Goal: Transaction & Acquisition: Book appointment/travel/reservation

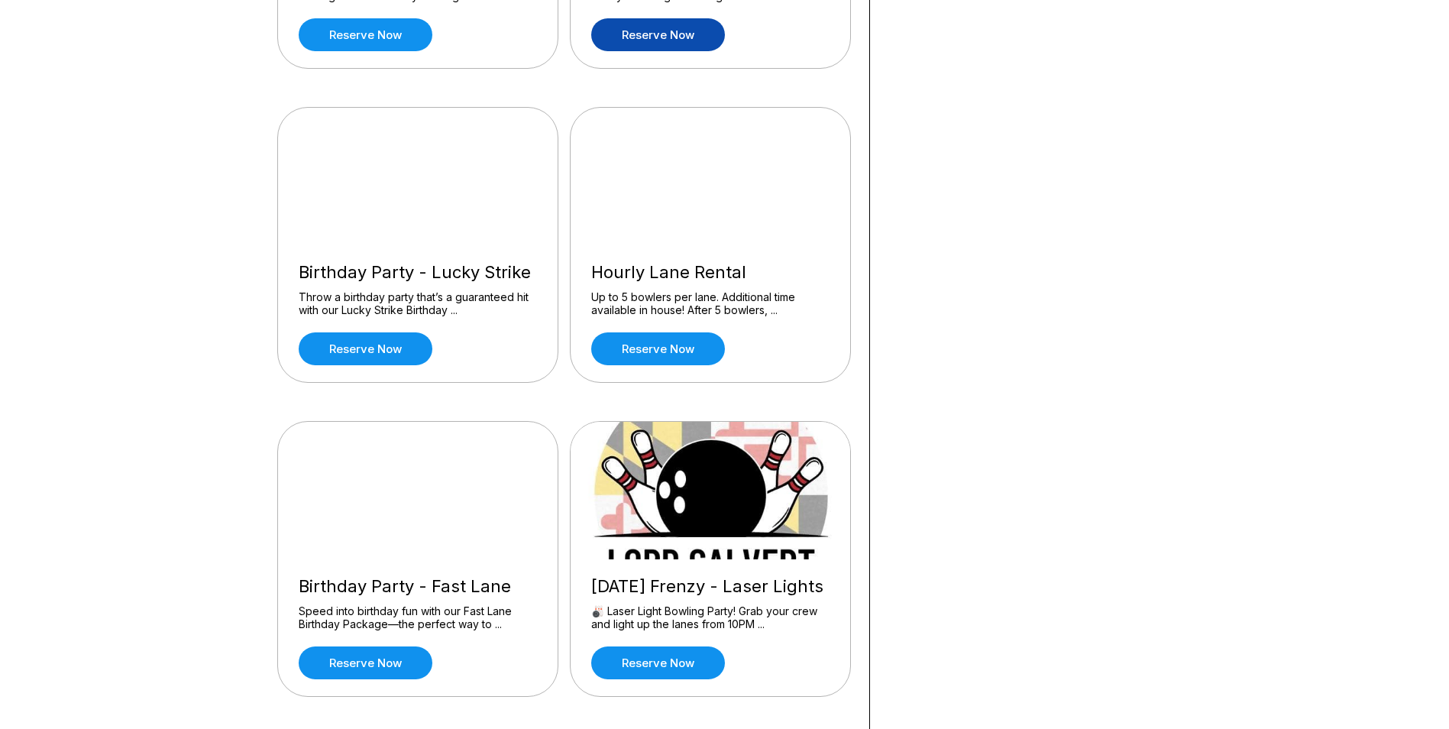
scroll to position [382, 0]
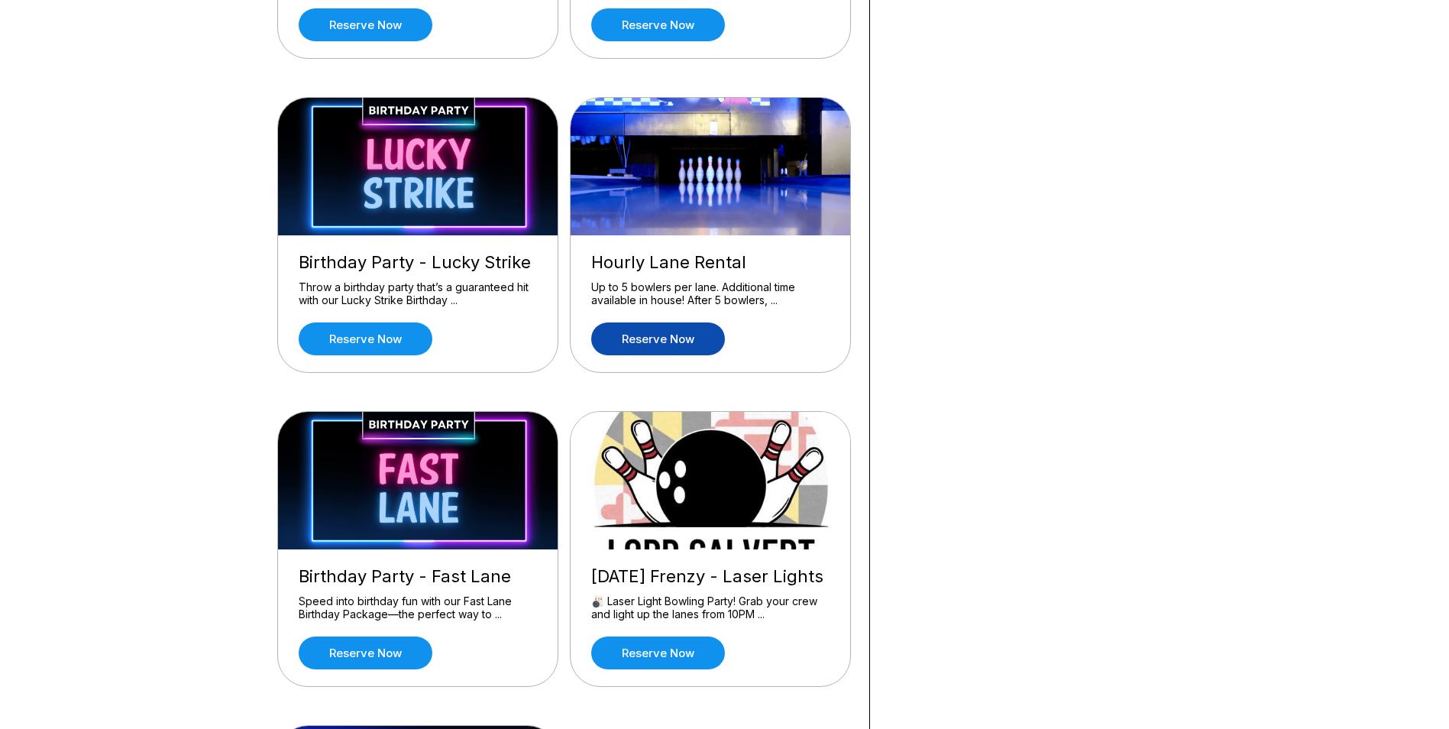
click at [692, 348] on link "Reserve now" at bounding box center [658, 338] width 134 height 33
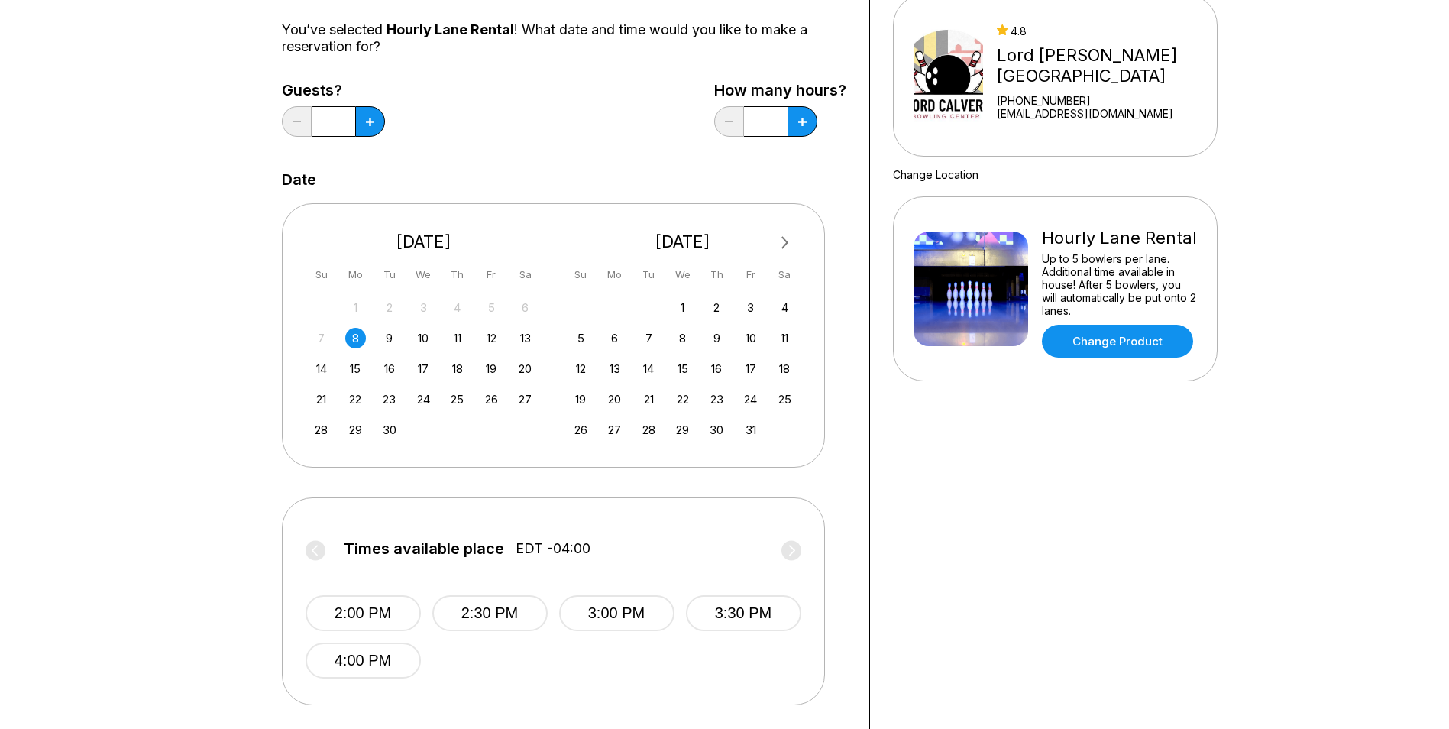
scroll to position [153, 0]
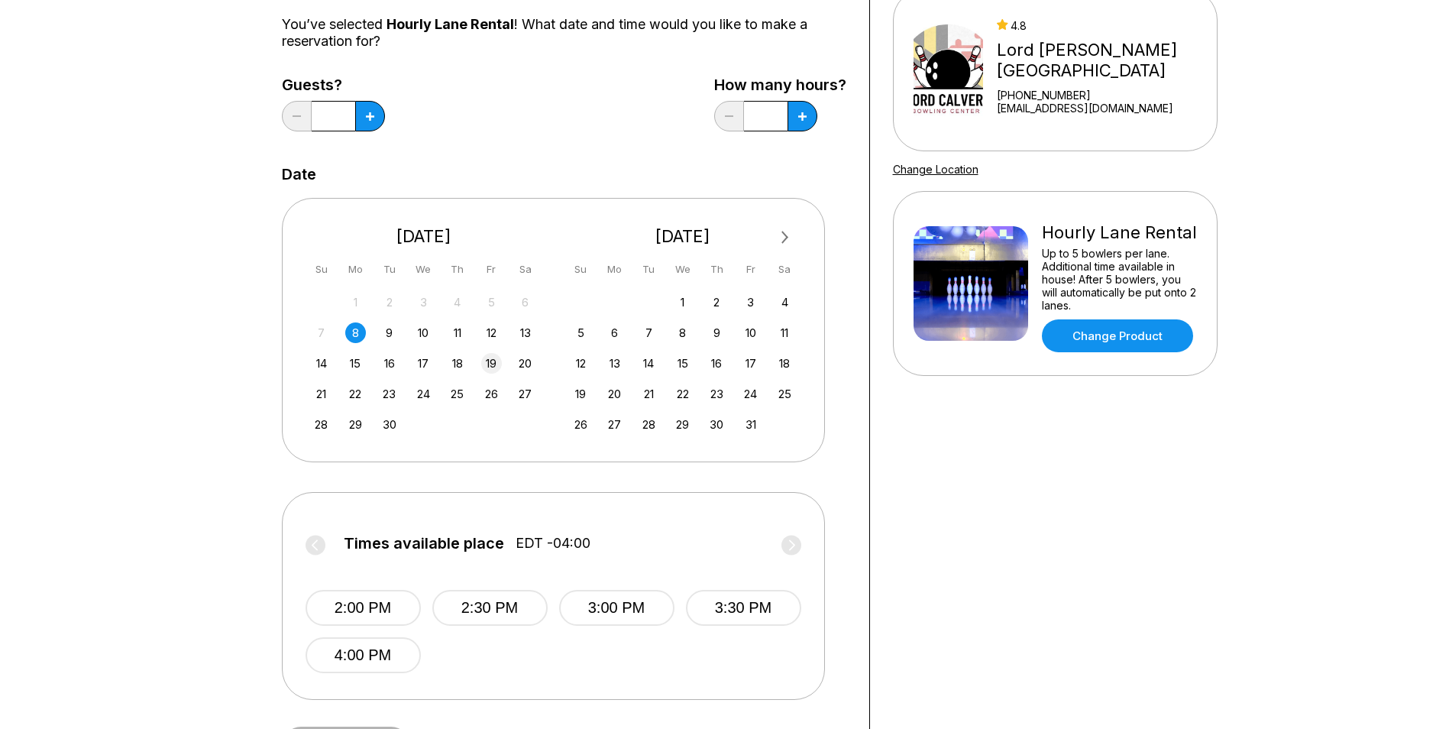
click at [487, 361] on div "19" at bounding box center [491, 363] width 21 height 21
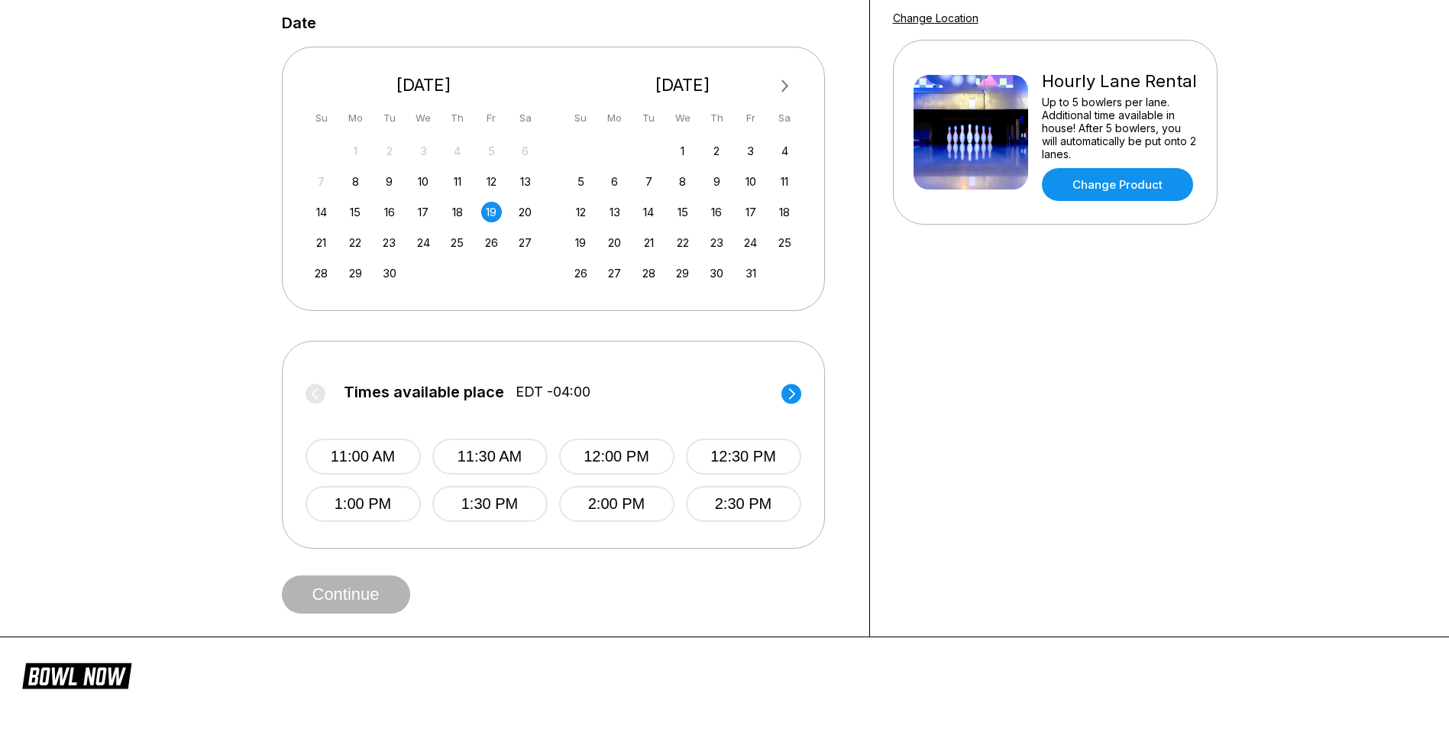
scroll to position [306, 0]
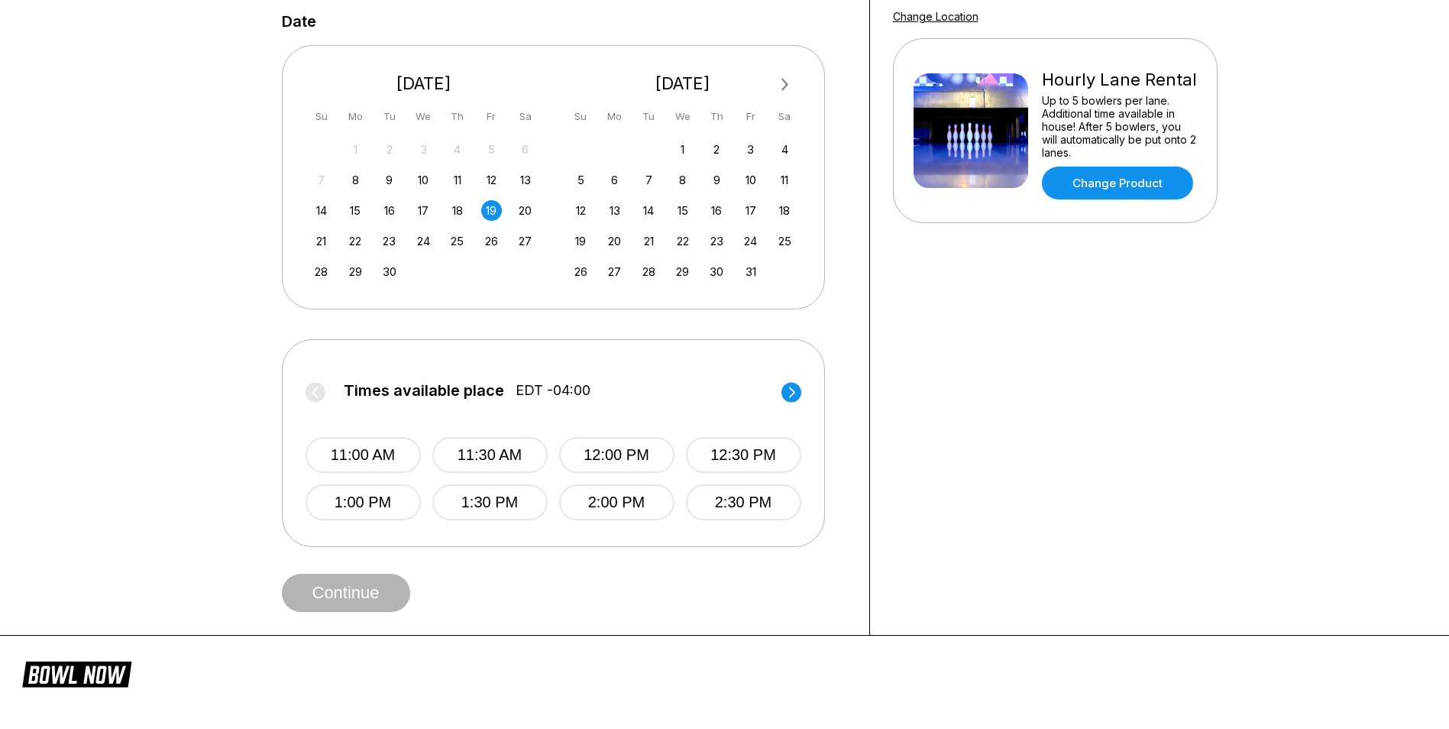
click at [784, 389] on circle at bounding box center [792, 392] width 20 height 20
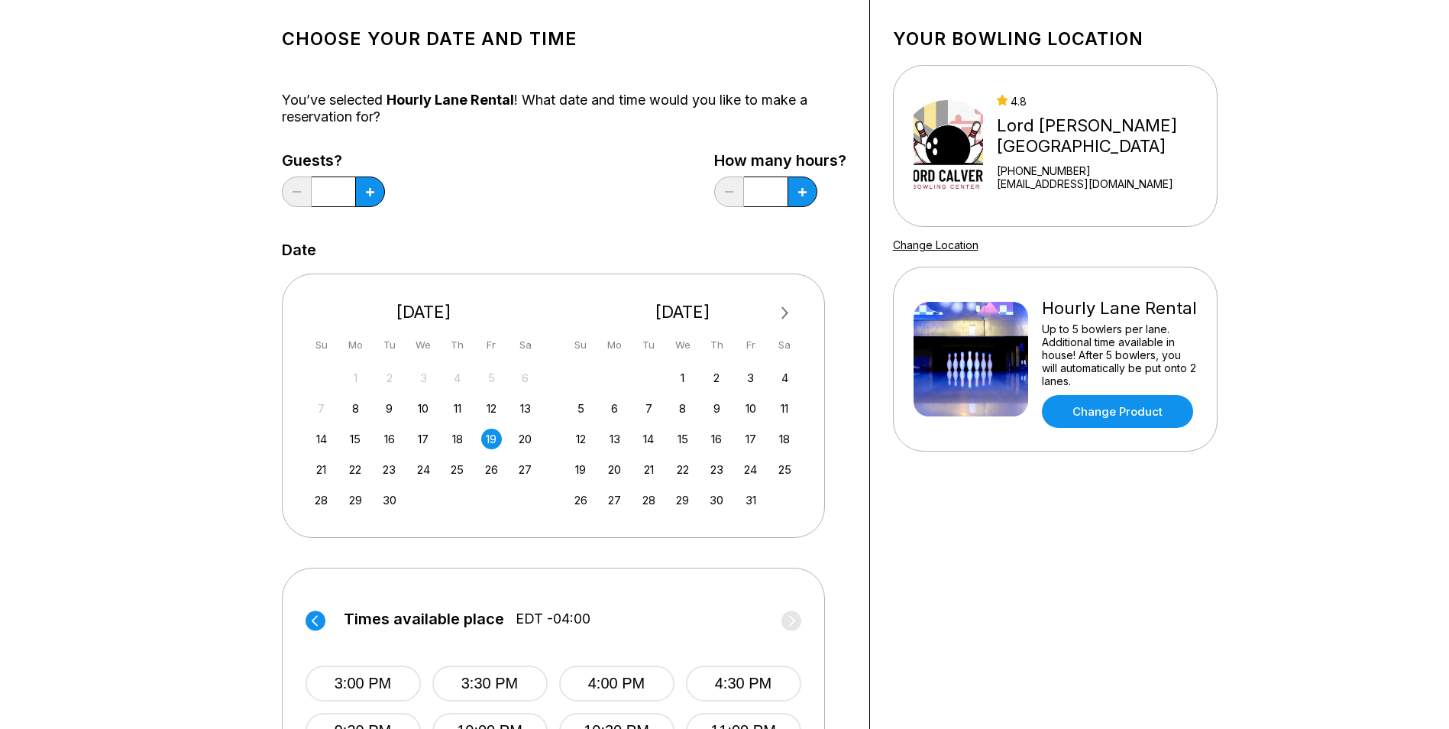
scroll to position [76, 0]
click at [364, 186] on button at bounding box center [370, 192] width 30 height 31
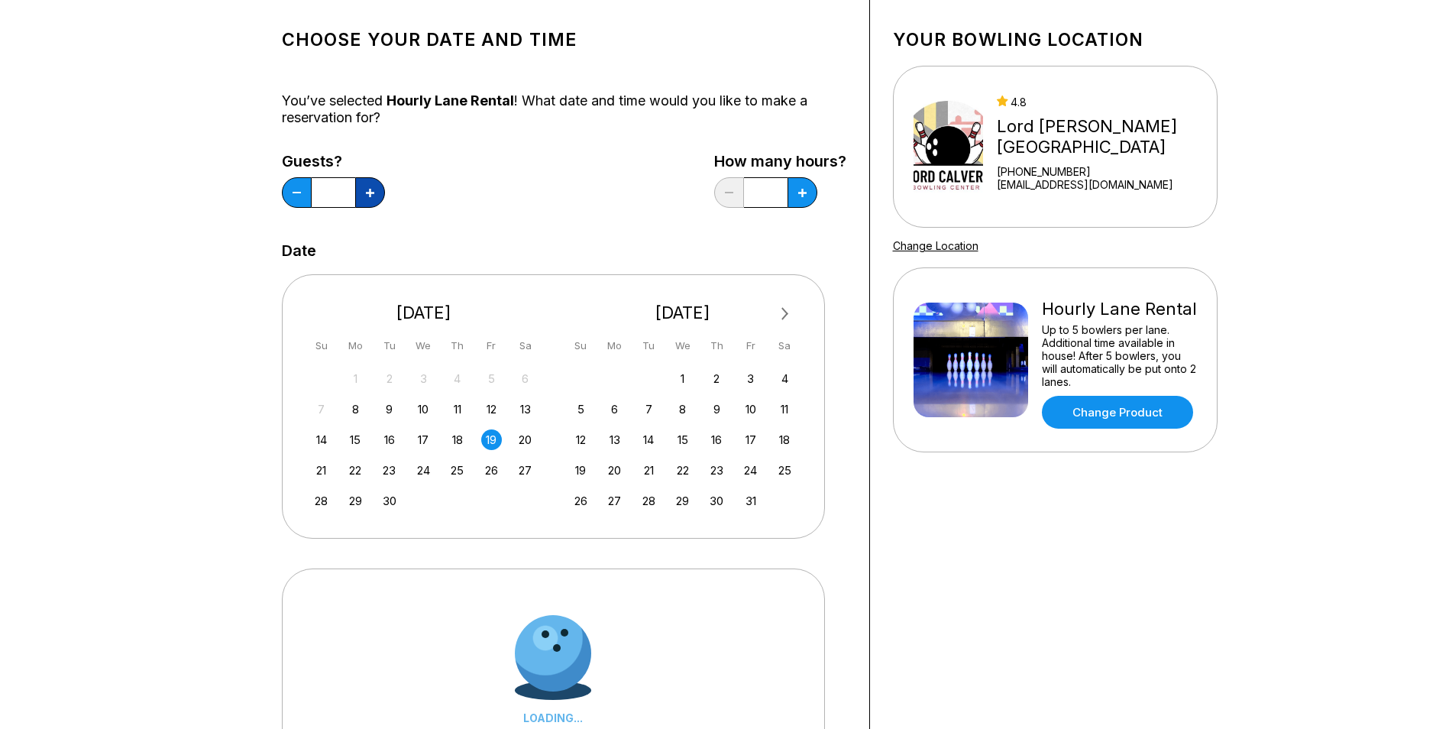
click at [364, 186] on button at bounding box center [370, 192] width 30 height 31
type input "*"
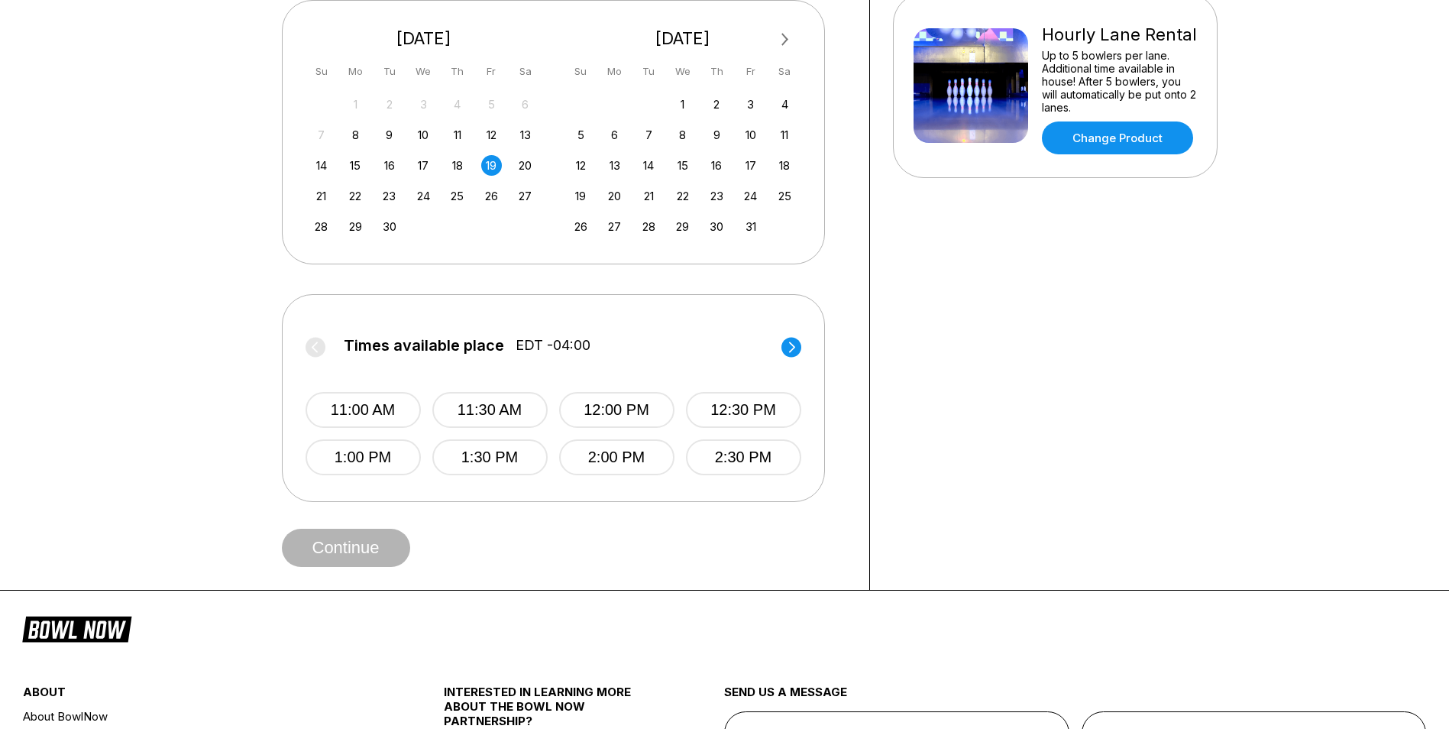
scroll to position [382, 0]
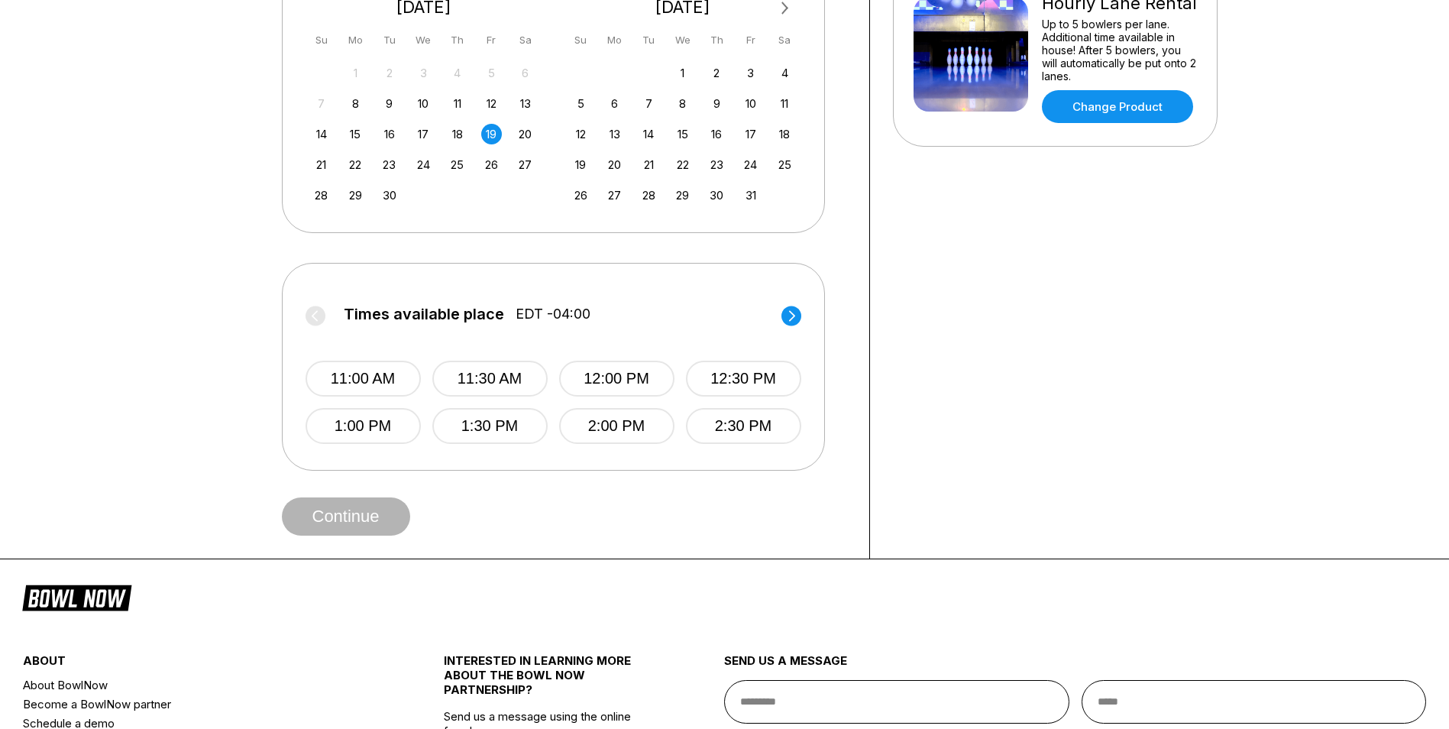
click at [795, 323] on circle at bounding box center [792, 316] width 20 height 20
click at [531, 128] on div "20" at bounding box center [525, 134] width 21 height 21
click at [798, 312] on circle at bounding box center [792, 316] width 20 height 20
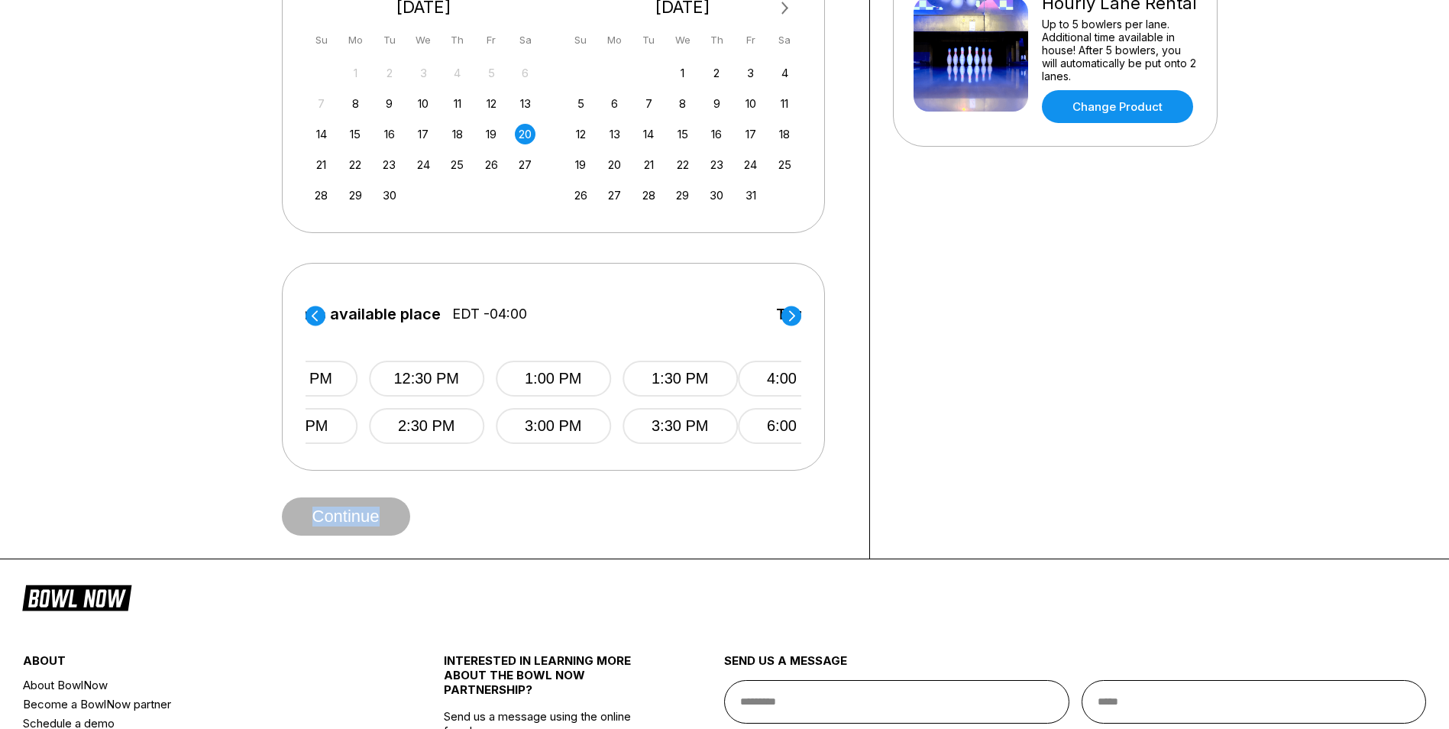
click at [798, 312] on circle at bounding box center [792, 316] width 20 height 20
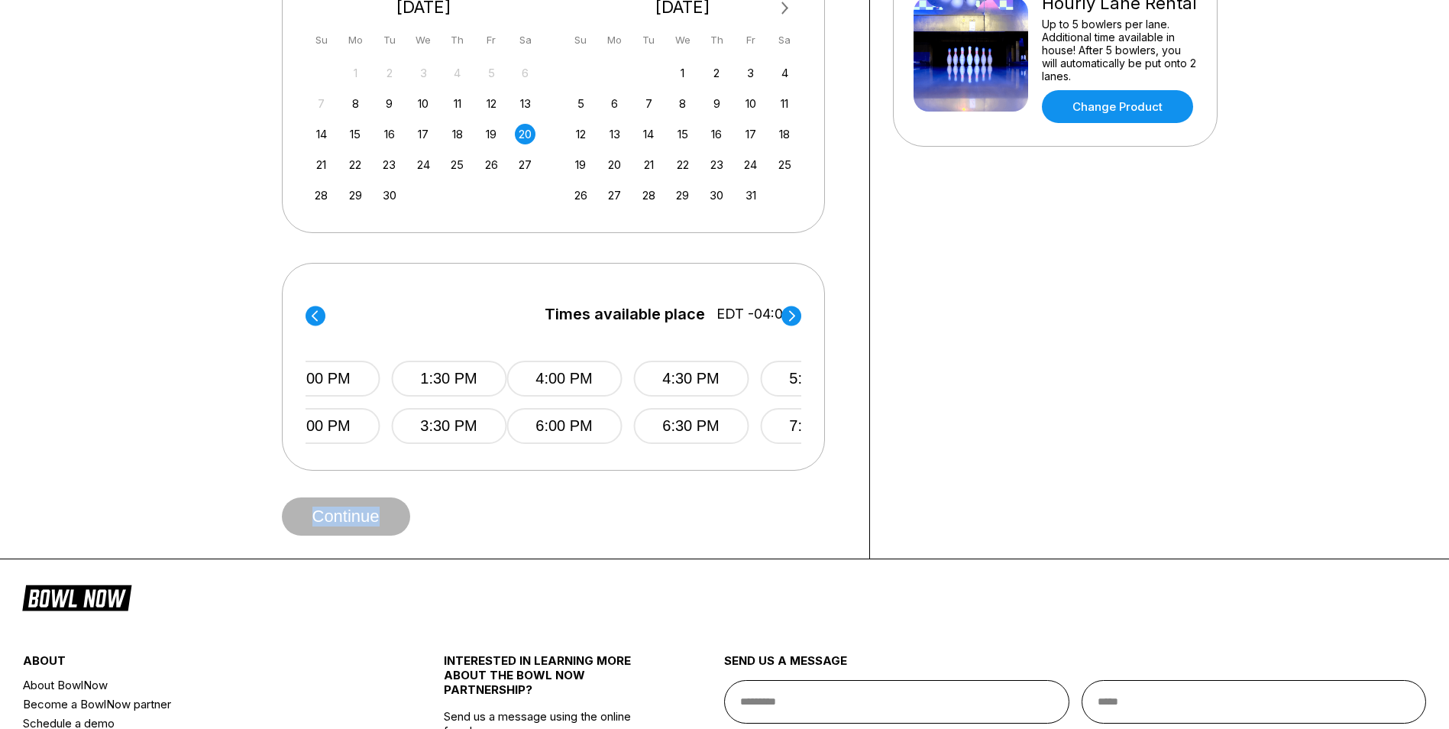
click at [798, 312] on circle at bounding box center [792, 316] width 20 height 20
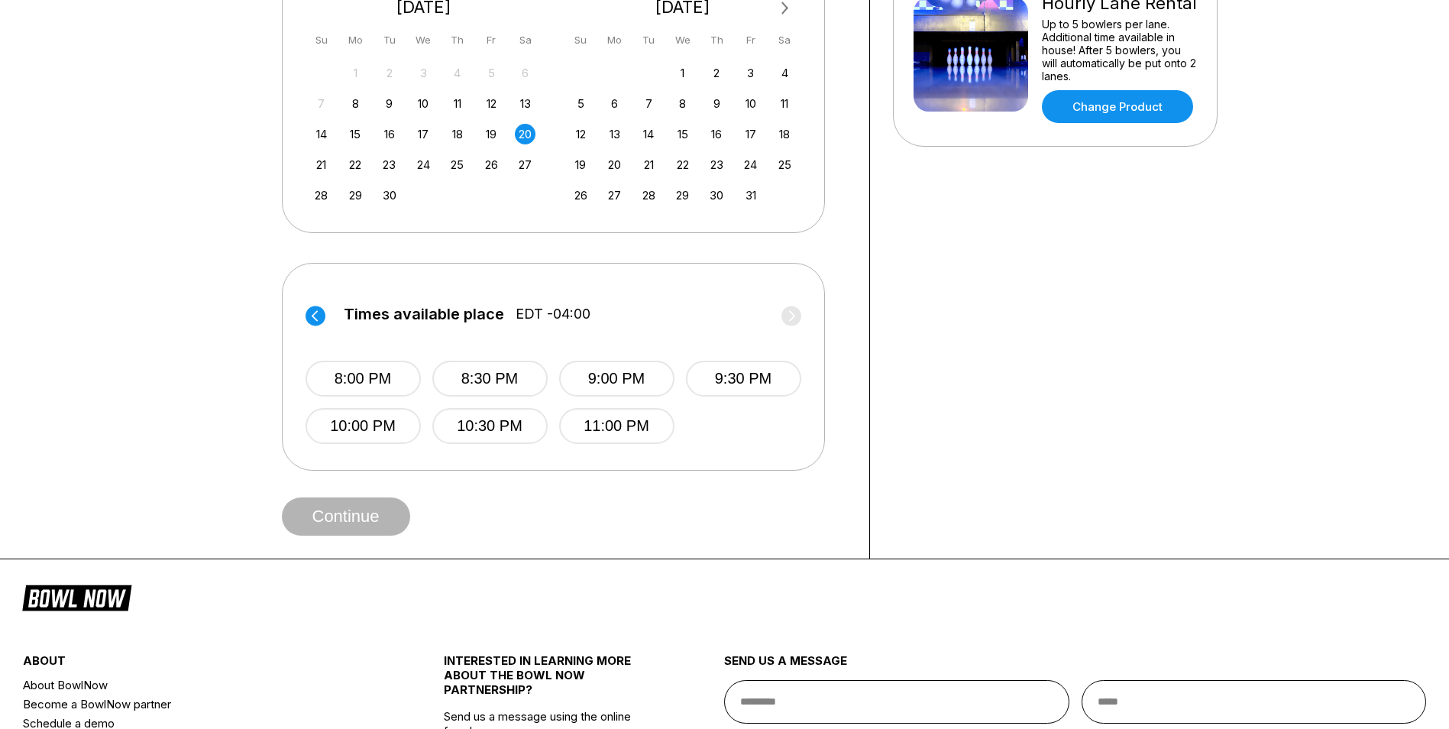
drag, startPoint x: 798, startPoint y: 312, endPoint x: 754, endPoint y: 452, distance: 147.4
click at [754, 452] on div "Times available place EDT -04:00 12:00 PM 12:30 PM 1:00 PM 1:30 PM 2:00 PM 2:30…" at bounding box center [553, 367] width 543 height 208
click at [339, 421] on button "10:00 PM" at bounding box center [363, 426] width 115 height 36
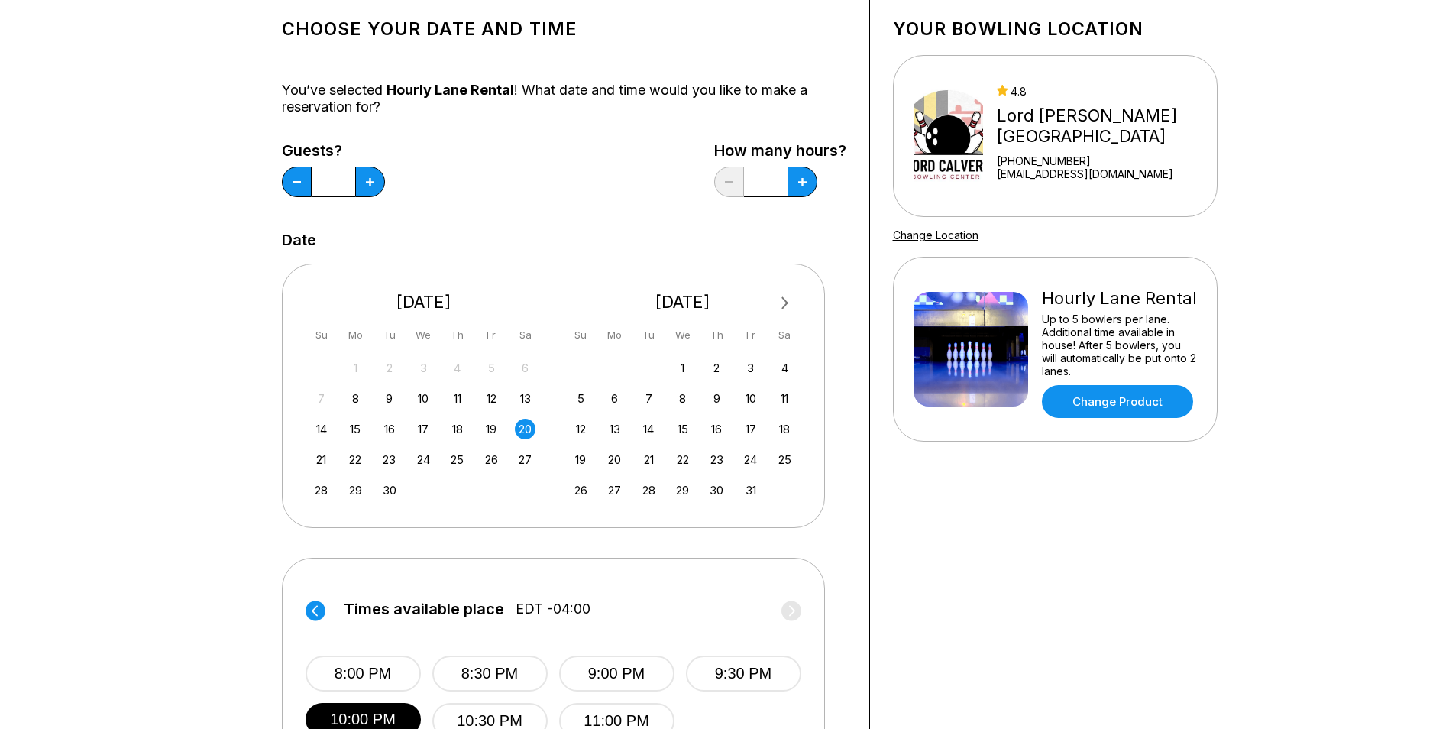
scroll to position [76, 0]
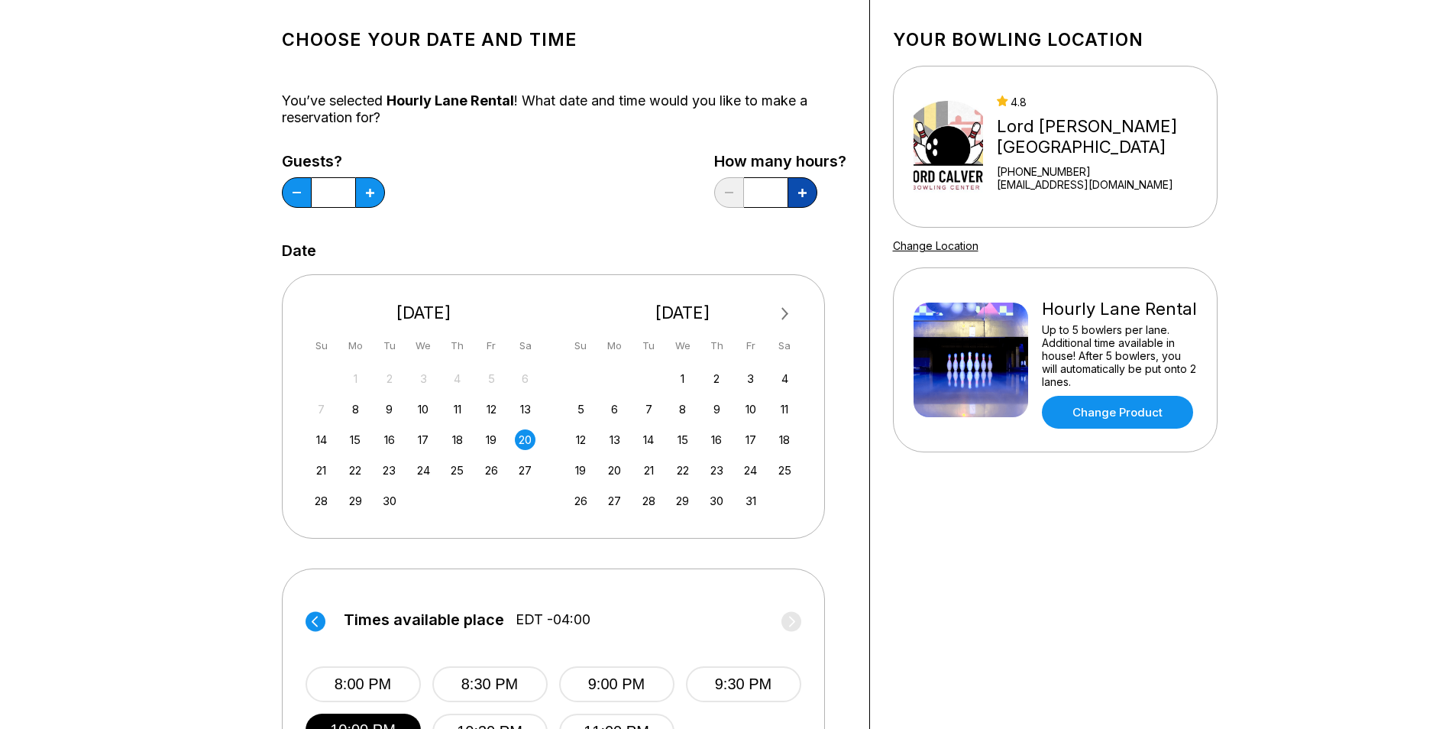
click at [814, 195] on button at bounding box center [803, 192] width 30 height 31
type input "***"
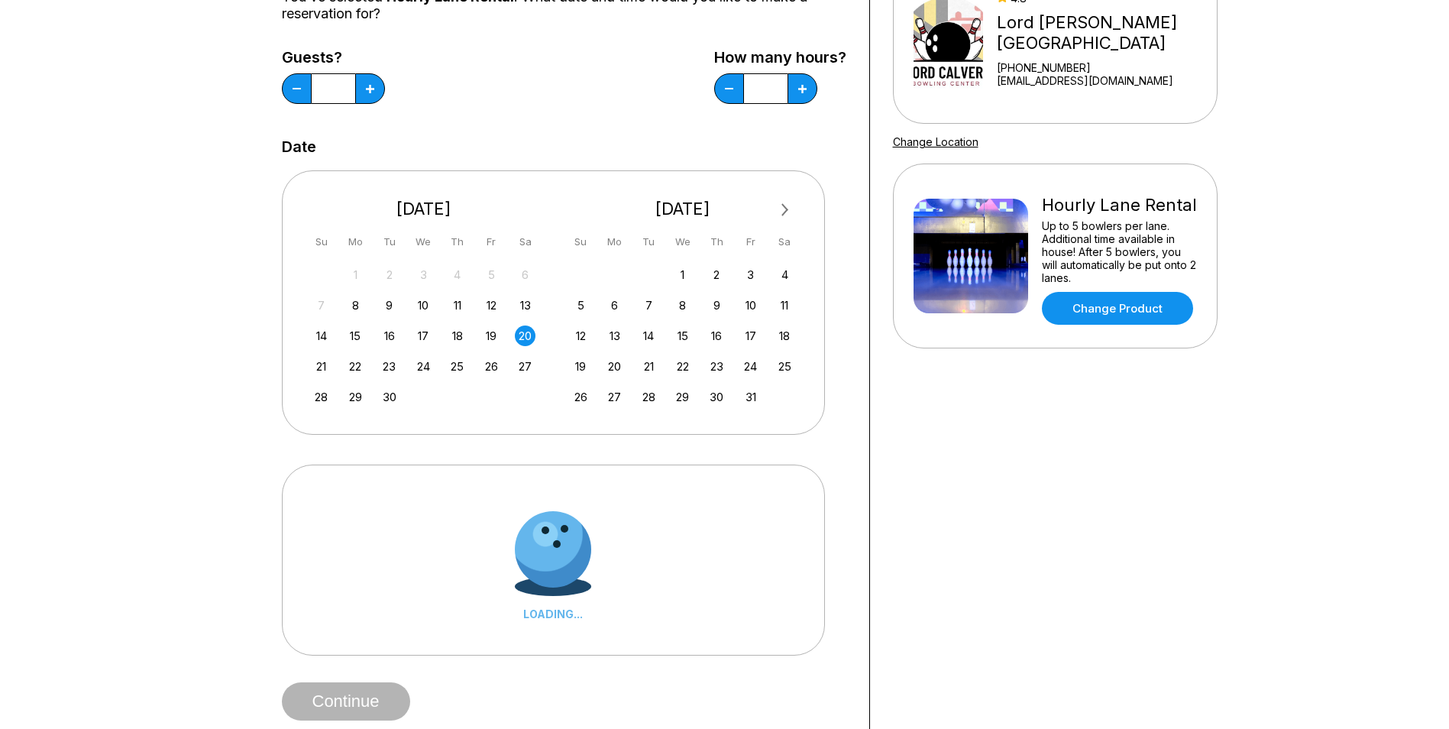
scroll to position [306, 0]
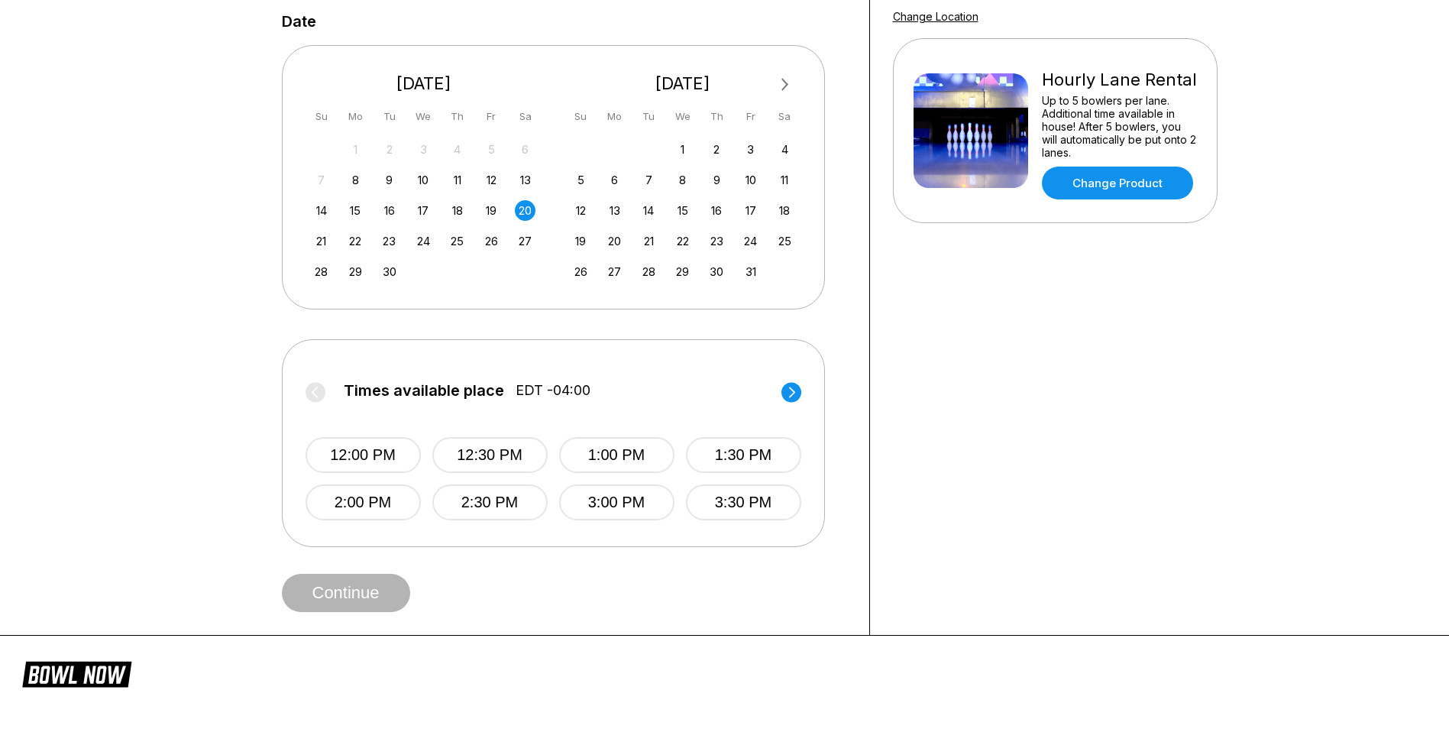
click at [789, 390] on circle at bounding box center [792, 392] width 20 height 20
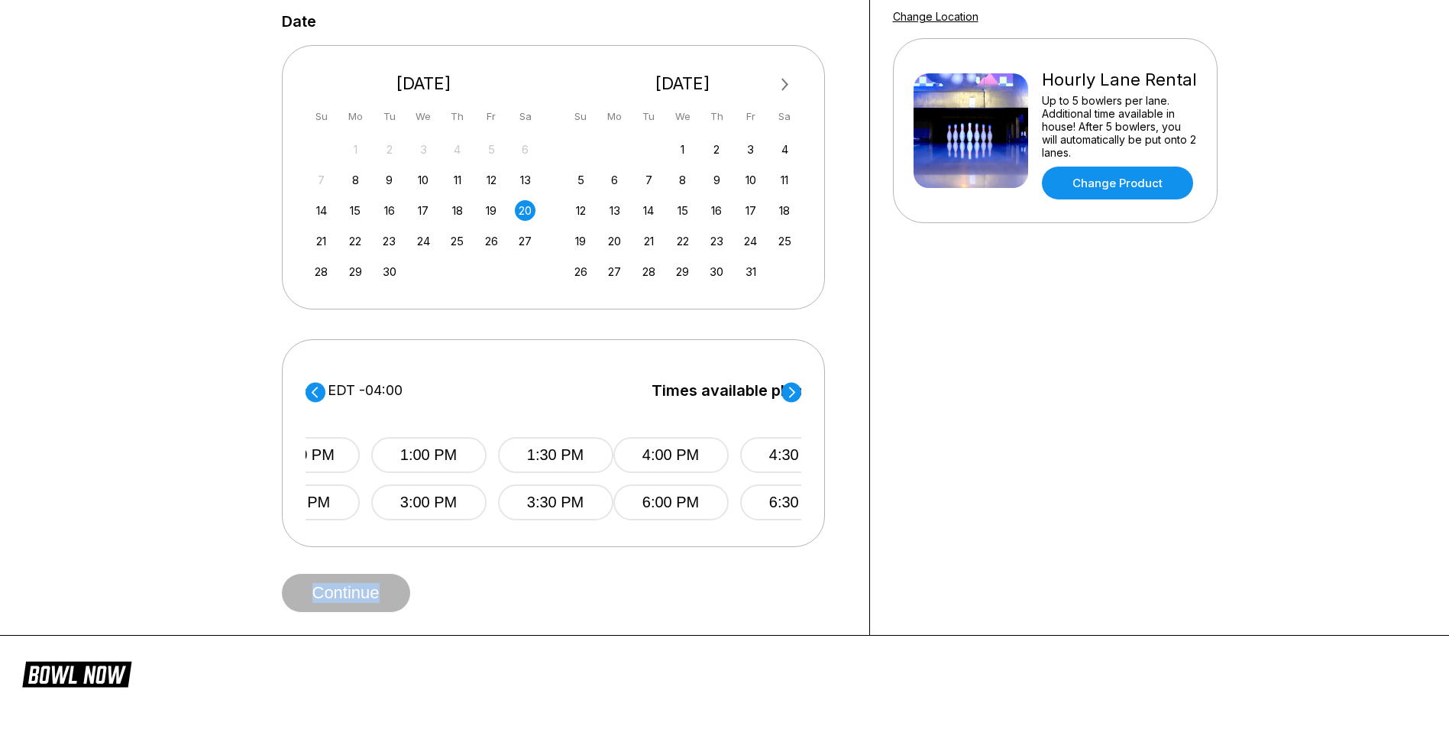
click at [789, 390] on circle at bounding box center [792, 392] width 20 height 20
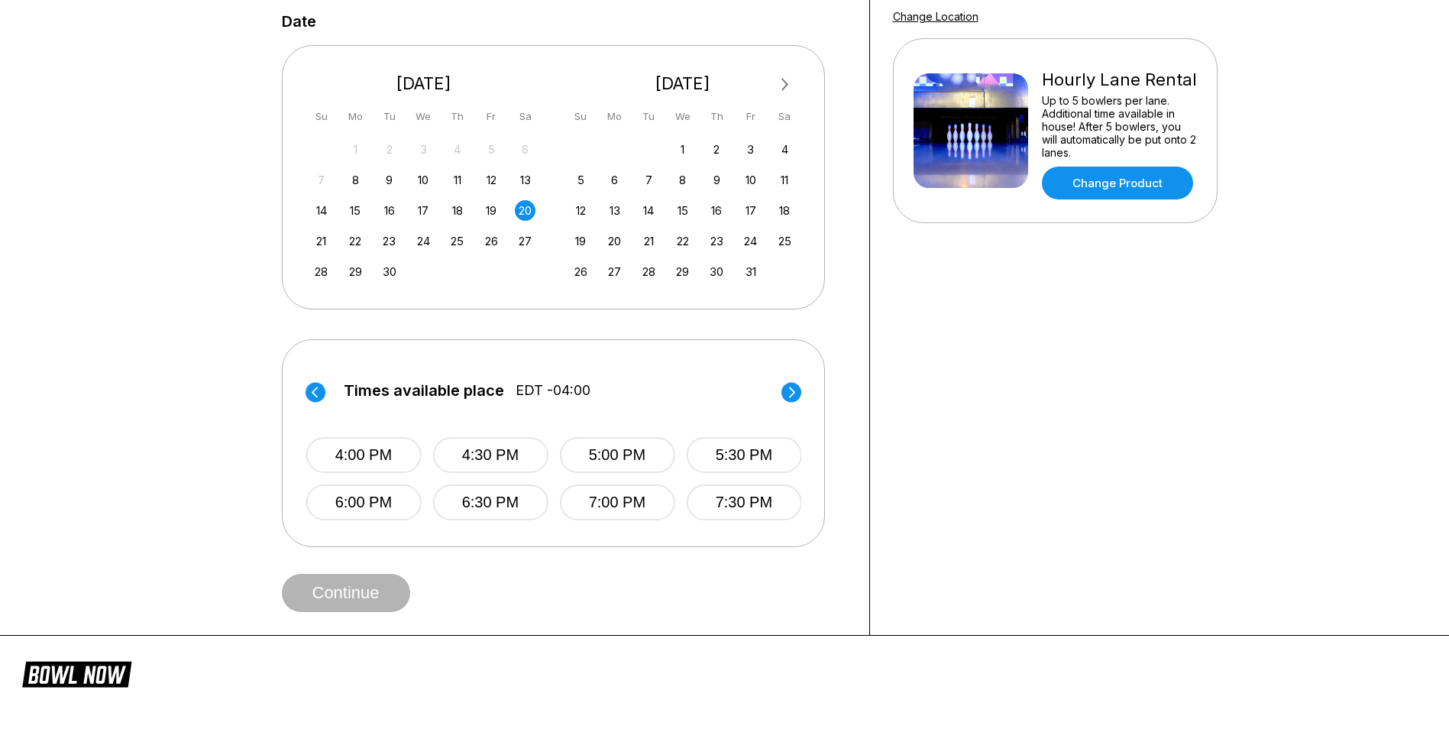
drag, startPoint x: 789, startPoint y: 390, endPoint x: 737, endPoint y: 405, distance: 53.9
click at [737, 405] on label "Times available place EDT -04:00" at bounding box center [554, 394] width 496 height 24
click at [793, 394] on icon at bounding box center [791, 392] width 6 height 11
click at [360, 494] on button "10:00 PM" at bounding box center [363, 502] width 115 height 36
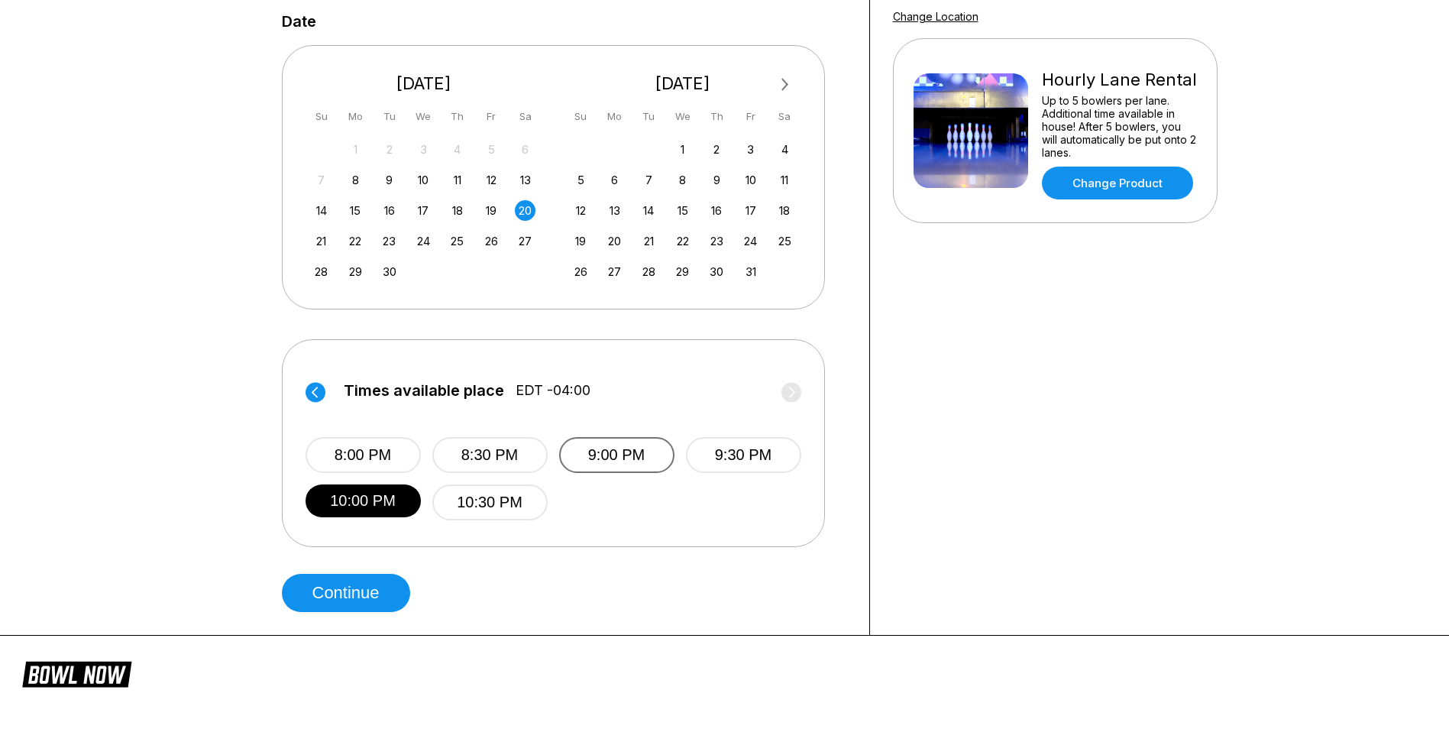
click at [633, 455] on button "9:00 PM" at bounding box center [616, 455] width 115 height 36
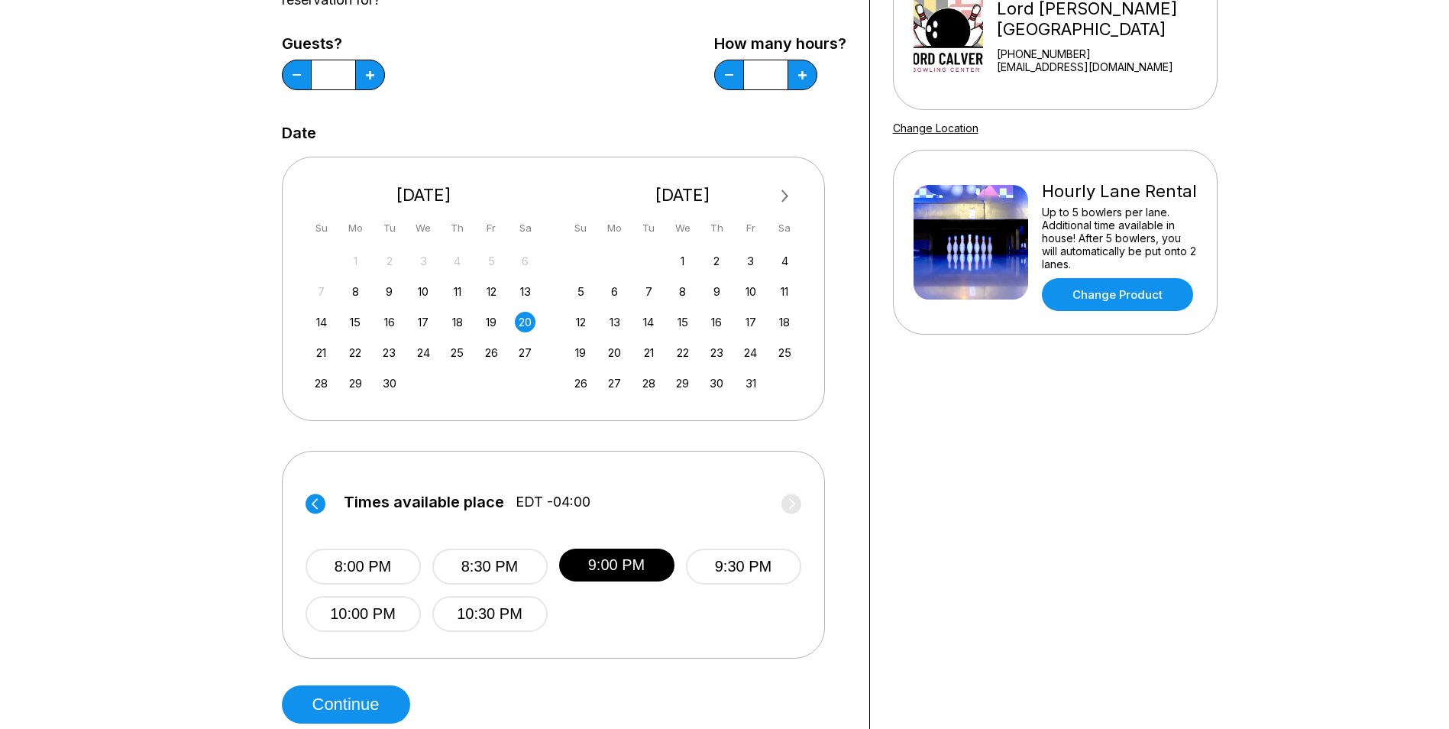
scroll to position [229, 0]
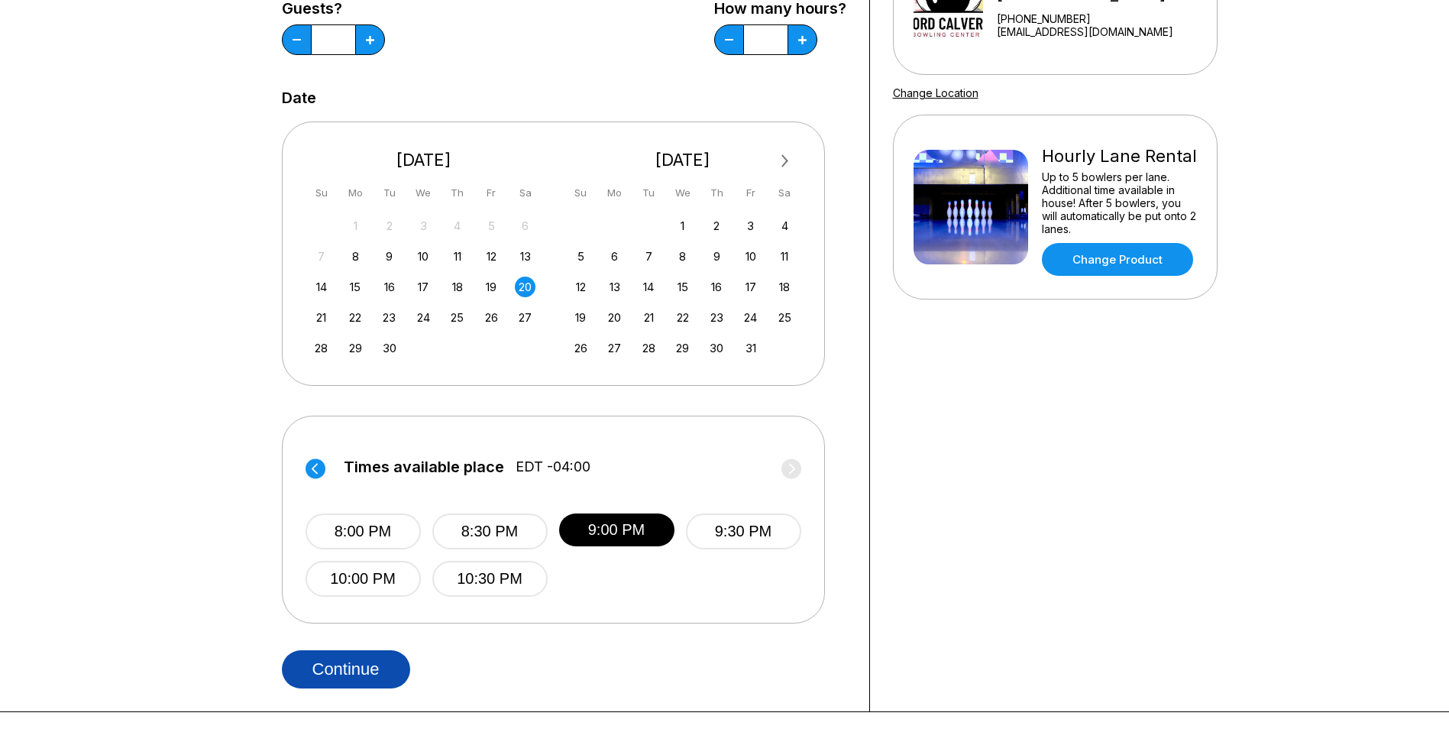
click at [371, 670] on button "Continue" at bounding box center [346, 669] width 128 height 38
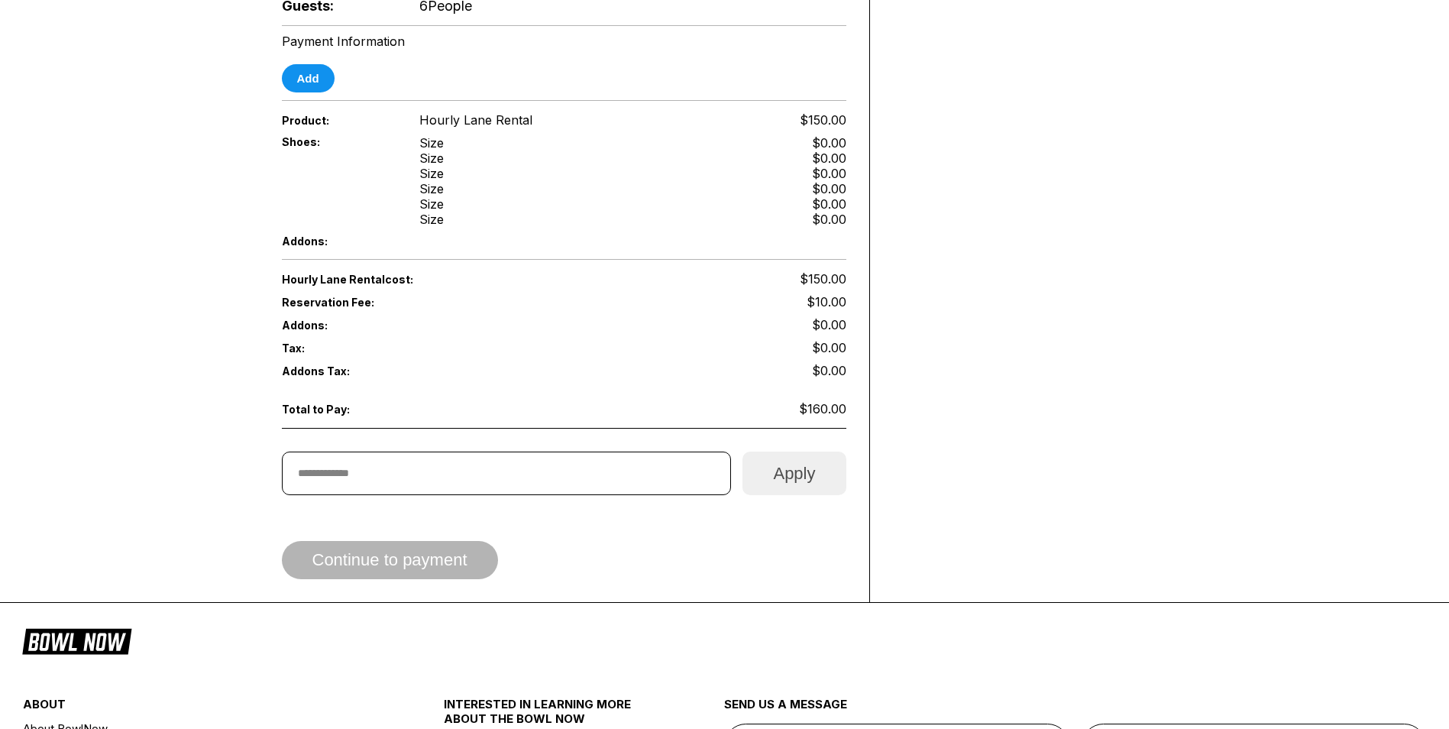
scroll to position [611, 0]
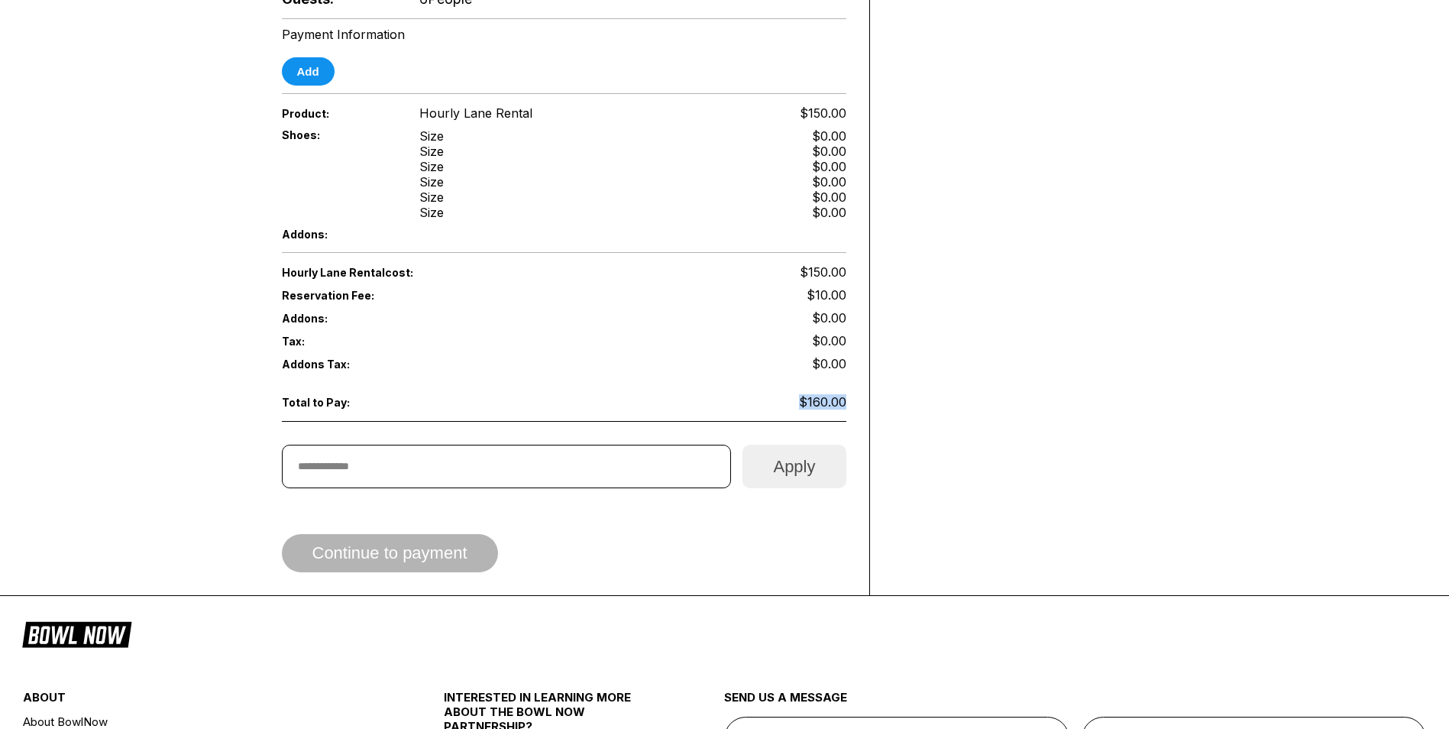
drag, startPoint x: 856, startPoint y: 400, endPoint x: 782, endPoint y: 402, distance: 74.9
click at [782, 402] on div "Reservation slot expires in 09:48 Reservation Summary You’re so close! To final…" at bounding box center [564, 27] width 611 height 1135
drag, startPoint x: 782, startPoint y: 402, endPoint x: 941, endPoint y: 351, distance: 167.0
click at [941, 351] on div "Your bowling location 4.8 [GEOGRAPHIC_DATA][PERSON_NAME] [PHONE_NUMBER] [EMAIL_…" at bounding box center [1055, 27] width 371 height 1135
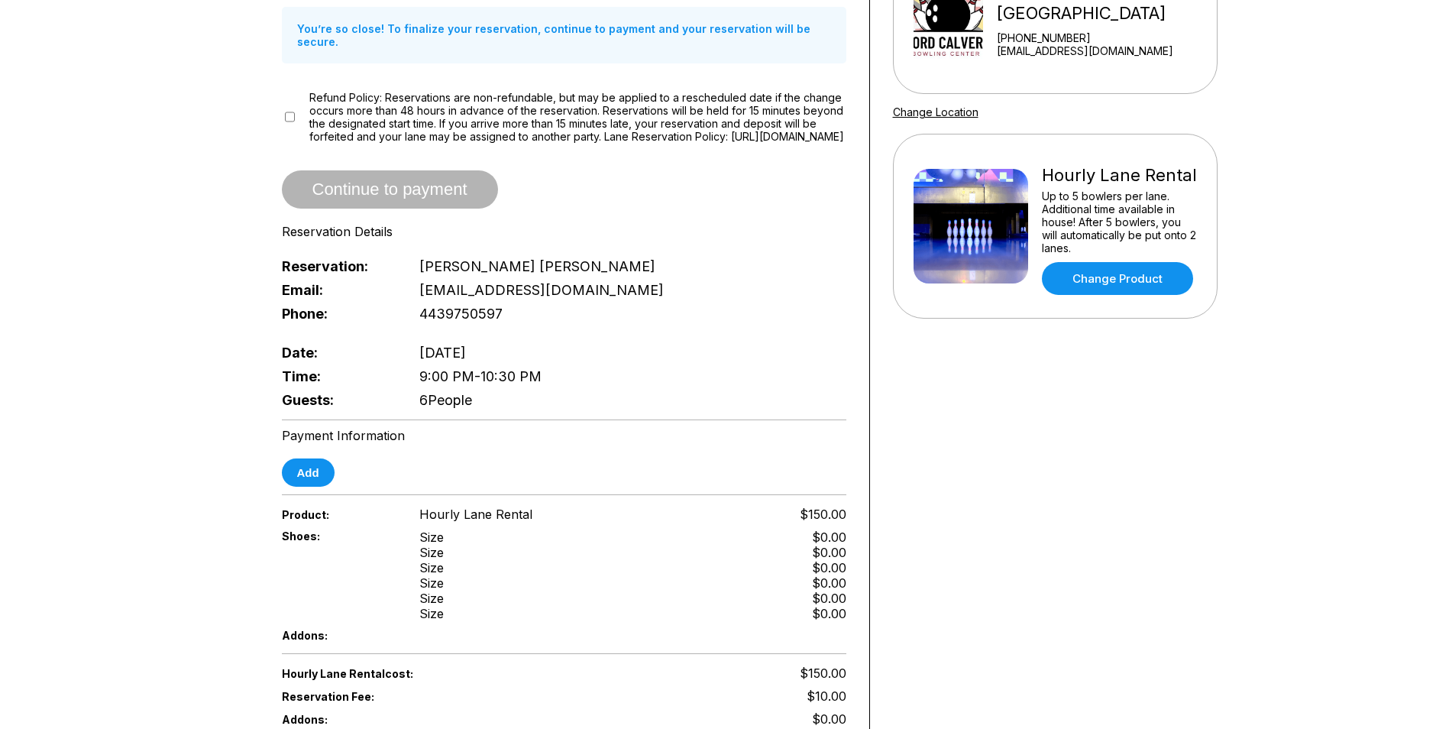
scroll to position [0, 0]
